Goal: Task Accomplishment & Management: Manage account settings

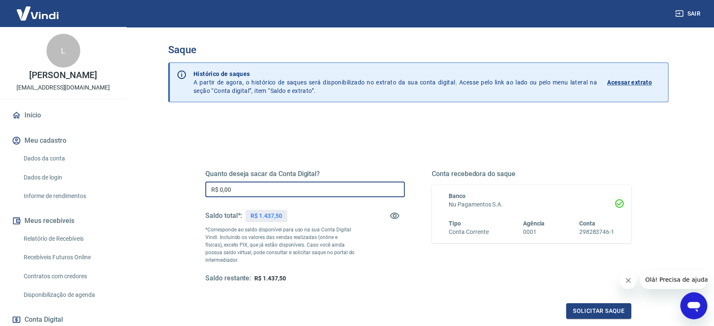
click at [334, 185] on input "R$ 0,00" at bounding box center [304, 190] width 199 height 16
type input "R$ 1.437,50"
click at [604, 312] on button "Solicitar saque" at bounding box center [598, 311] width 65 height 16
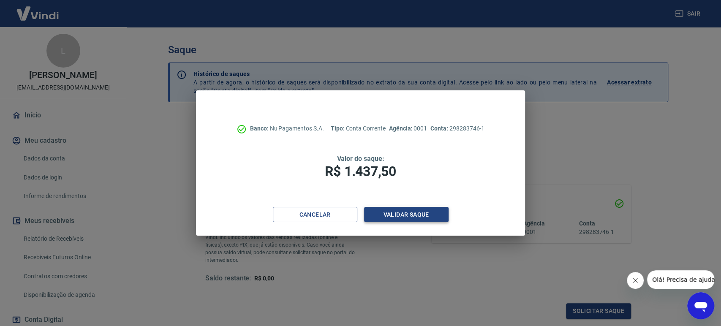
click at [394, 217] on button "Validar saque" at bounding box center [406, 215] width 84 height 16
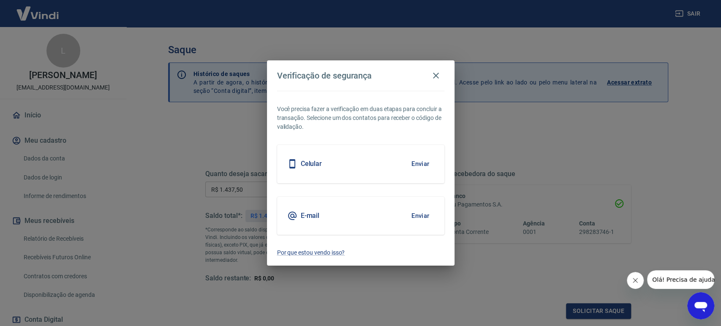
click at [418, 164] on button "Enviar" at bounding box center [420, 164] width 27 height 18
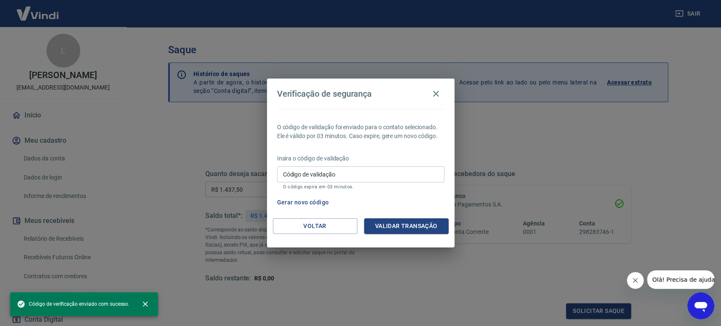
click at [331, 174] on input "Código de validação" at bounding box center [360, 174] width 167 height 16
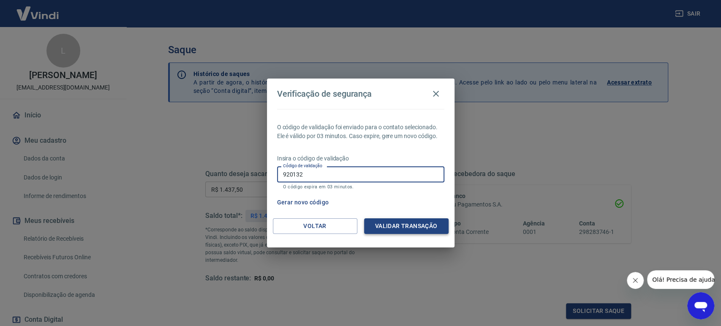
type input "920132"
click at [368, 224] on button "Validar transação" at bounding box center [406, 226] width 84 height 16
